Goal: Check status: Check status

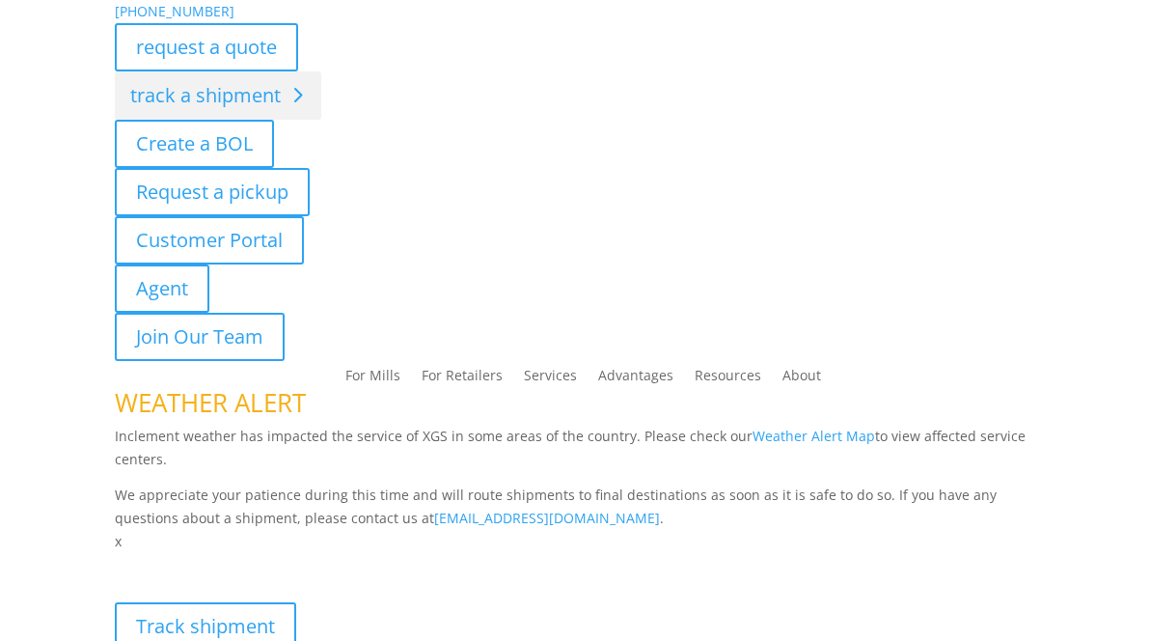
click at [241, 103] on link "track a shipment" at bounding box center [218, 95] width 206 height 48
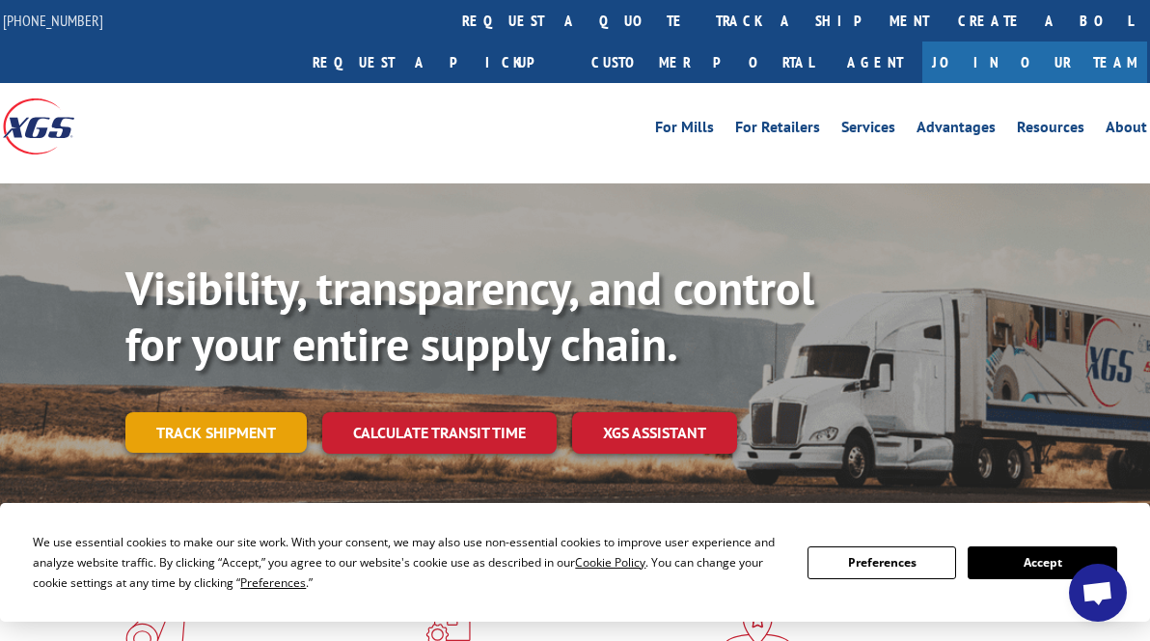
click at [264, 412] on link "Track shipment" at bounding box center [215, 432] width 181 height 41
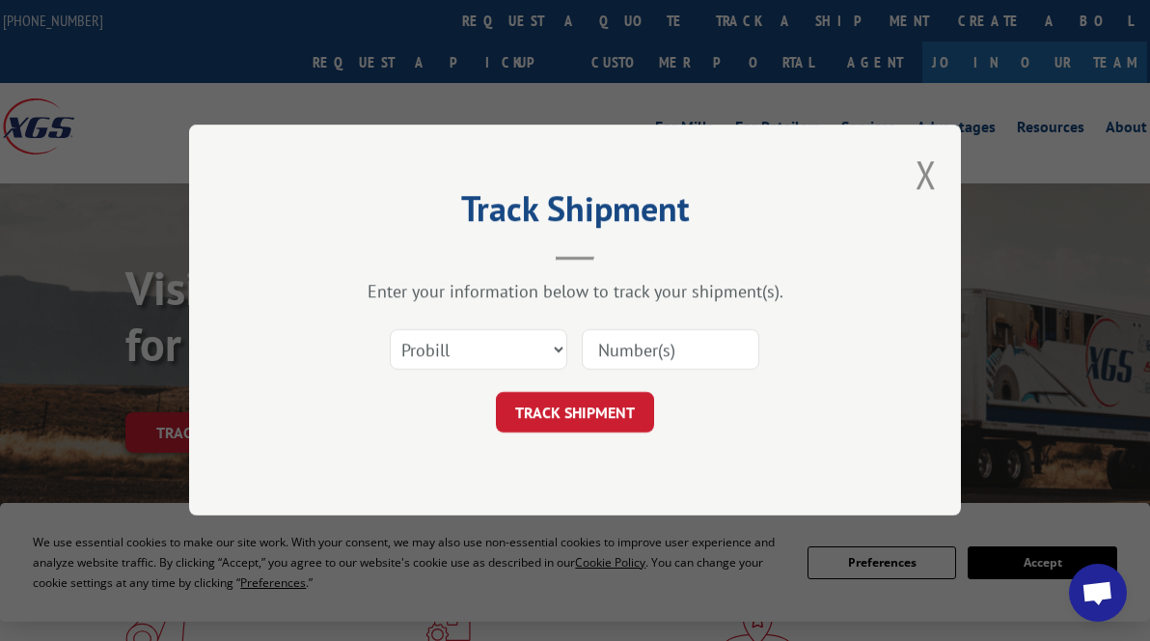
click at [628, 348] on input at bounding box center [671, 350] width 178 height 41
paste input "17666632"
type input "17666632"
click at [593, 418] on button "TRACK SHIPMENT" at bounding box center [575, 413] width 158 height 41
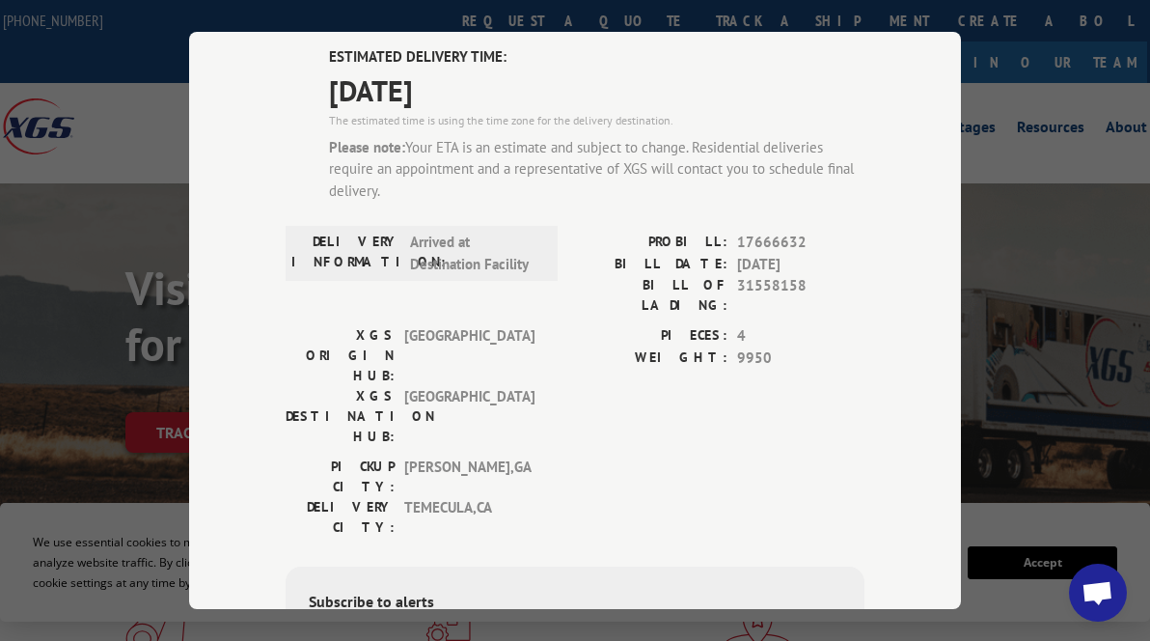
scroll to position [142, 0]
click at [813, 105] on span "[DATE]" at bounding box center [596, 89] width 535 height 43
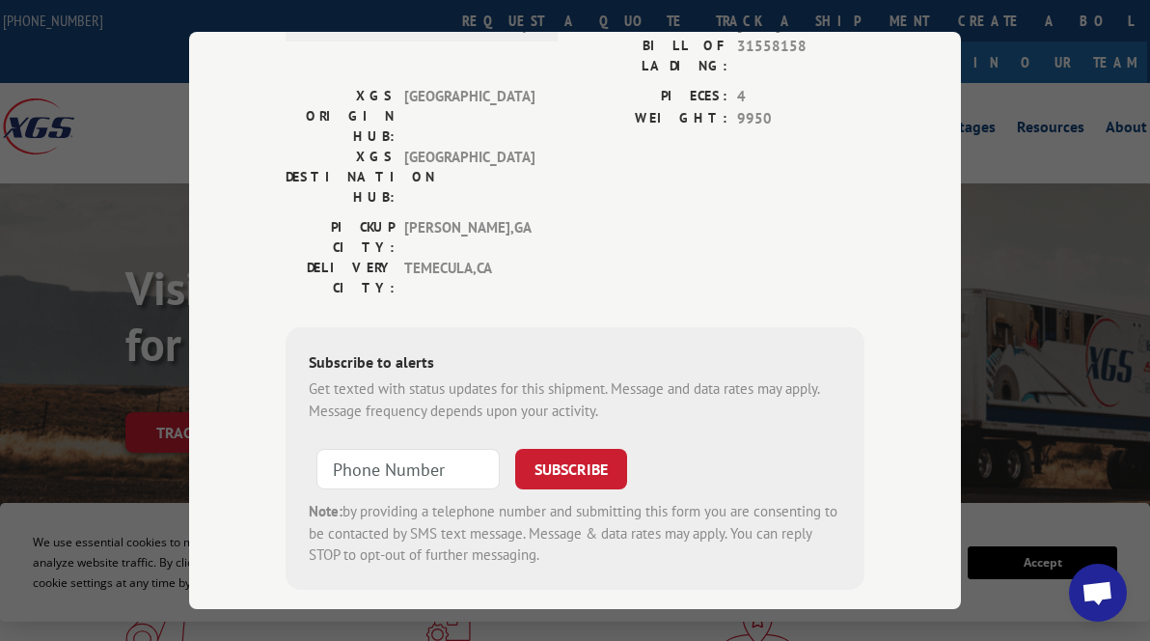
scroll to position [0, 0]
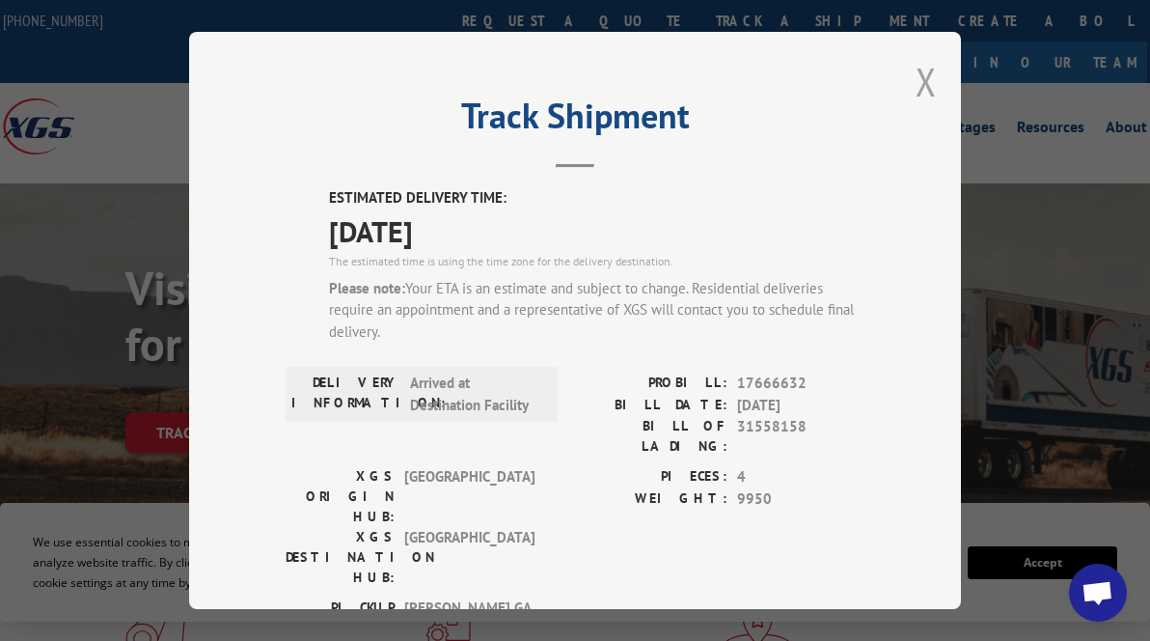
click at [926, 83] on button "Close modal" at bounding box center [926, 81] width 21 height 51
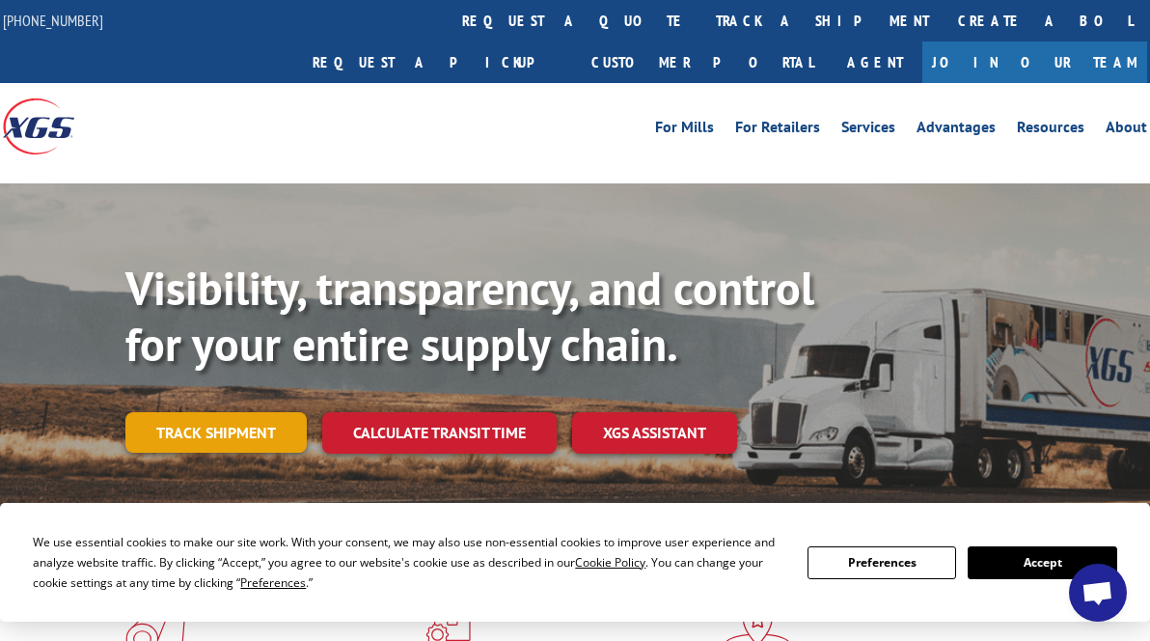
click at [241, 412] on link "Track shipment" at bounding box center [215, 432] width 181 height 41
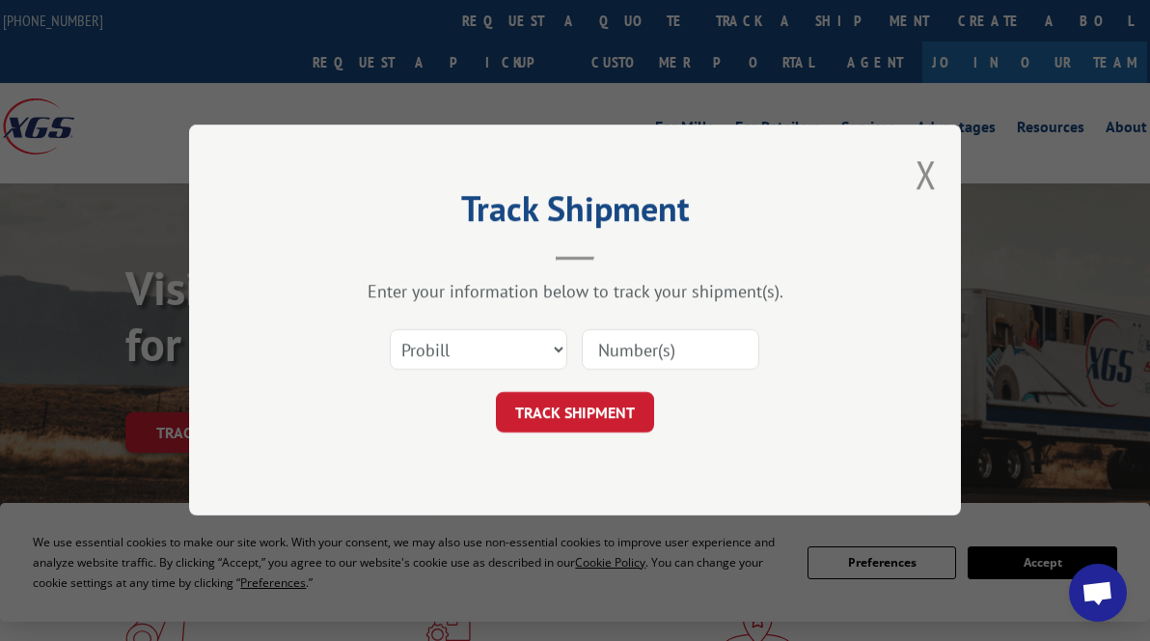
click at [598, 346] on input at bounding box center [671, 350] width 178 height 41
paste input "31569292"
type input "31569292"
click at [548, 428] on button "TRACK SHIPMENT" at bounding box center [575, 413] width 158 height 41
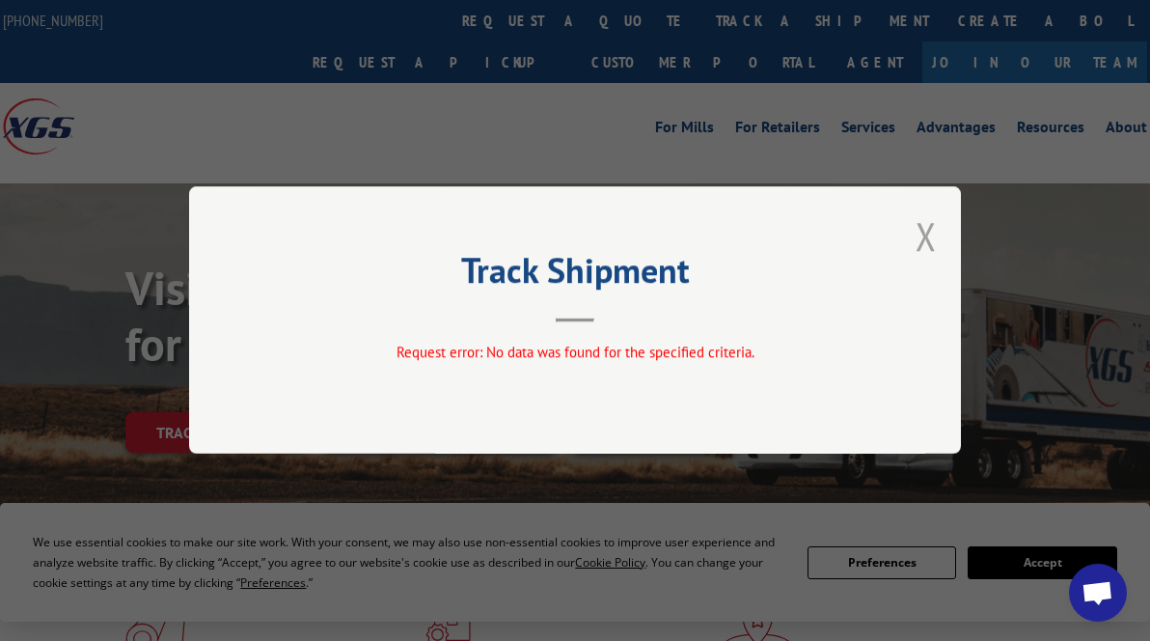
click at [928, 222] on button "Close modal" at bounding box center [926, 235] width 21 height 51
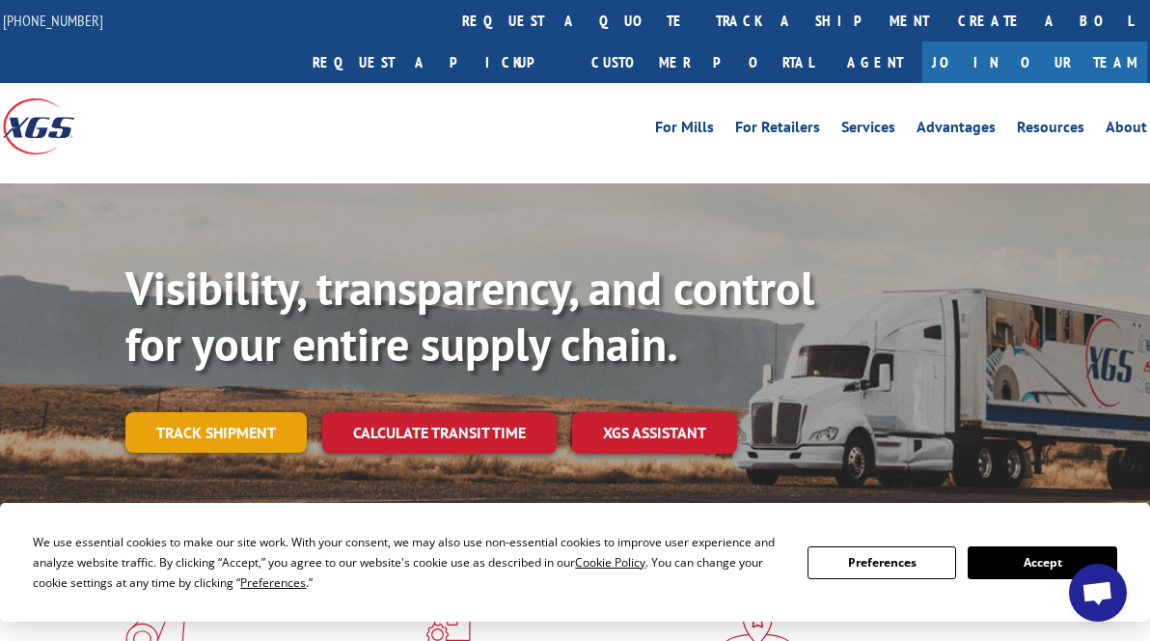
click at [248, 412] on link "Track shipment" at bounding box center [215, 432] width 181 height 41
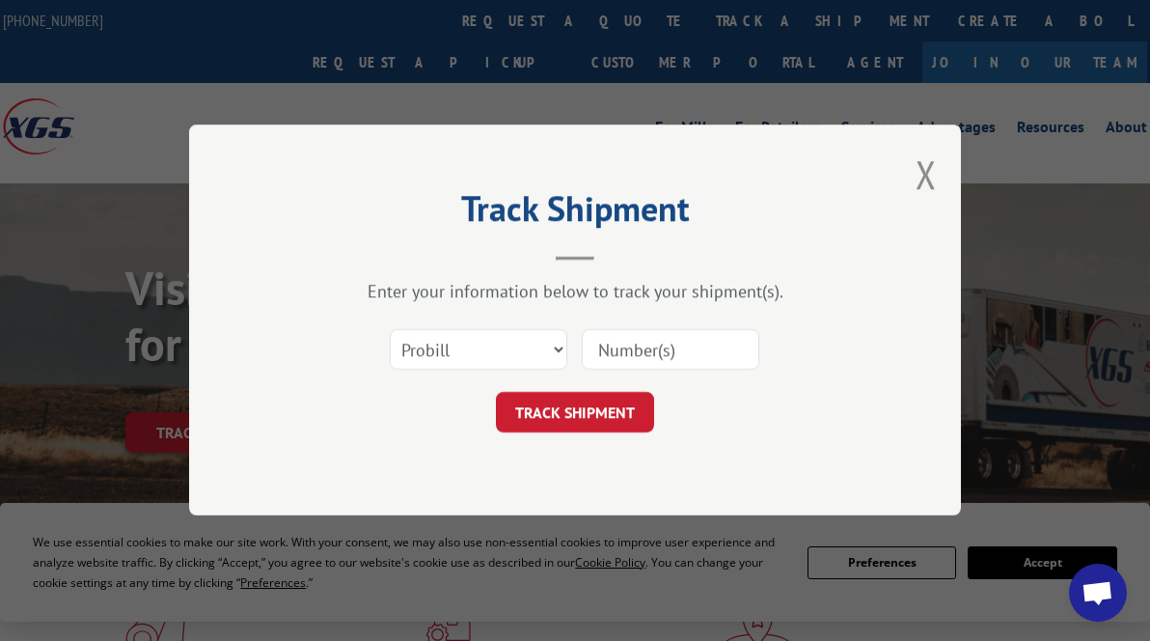
click at [636, 346] on input at bounding box center [671, 350] width 178 height 41
paste input "17667087"
type input "17667087"
click at [533, 446] on div "Track Shipment Enter your information below to track your shipment(s). Select c…" at bounding box center [575, 319] width 772 height 391
click at [541, 416] on button "TRACK SHIPMENT" at bounding box center [575, 413] width 158 height 41
